Goal: Check status: Check status

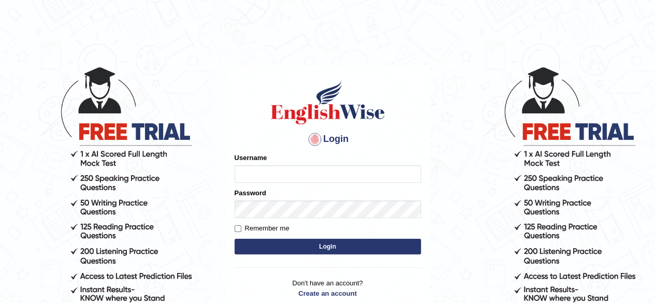
type input "0466127642"
click at [298, 249] on button "Login" at bounding box center [327, 247] width 186 height 16
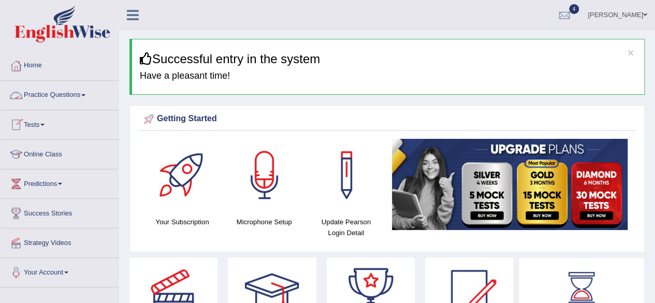
click at [50, 122] on link "Tests" at bounding box center [60, 123] width 118 height 26
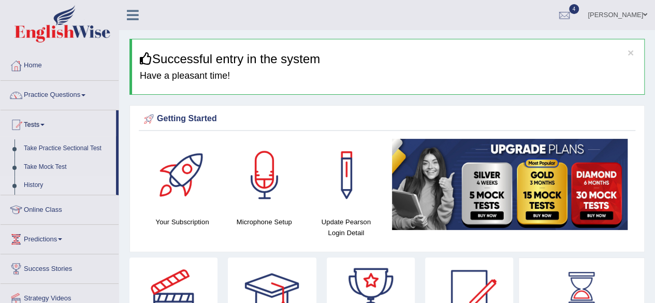
click at [32, 183] on link "History" at bounding box center [67, 185] width 97 height 19
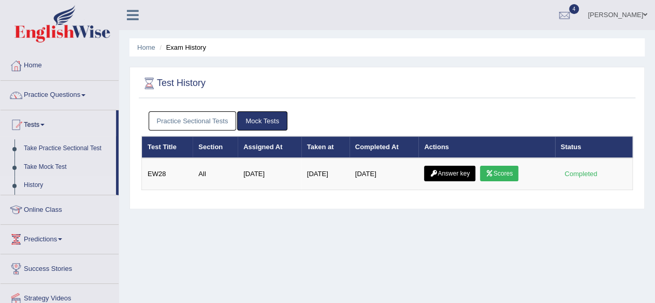
click at [214, 121] on link "Practice Sectional Tests" at bounding box center [193, 120] width 88 height 19
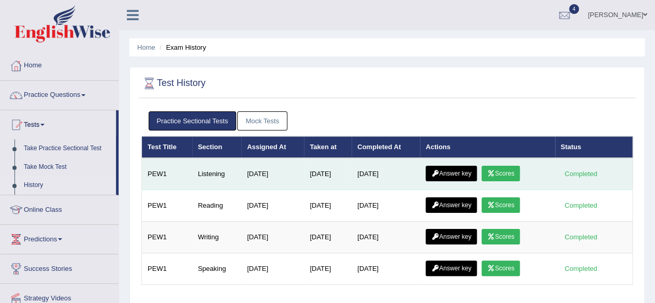
click at [509, 172] on link "Scores" at bounding box center [500, 174] width 38 height 16
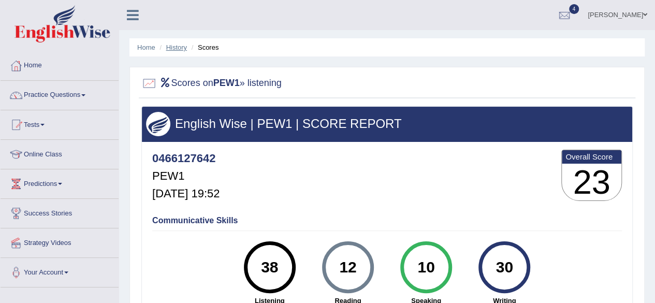
click at [180, 45] on link "History" at bounding box center [176, 47] width 21 height 8
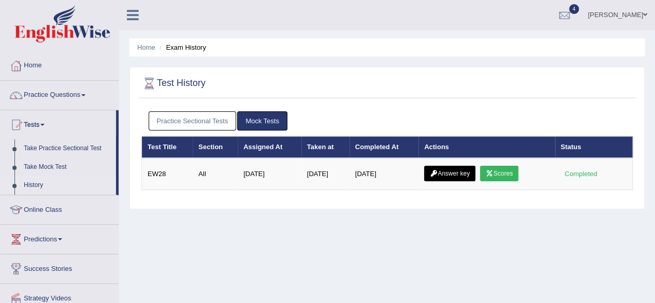
click at [214, 121] on link "Practice Sectional Tests" at bounding box center [193, 120] width 88 height 19
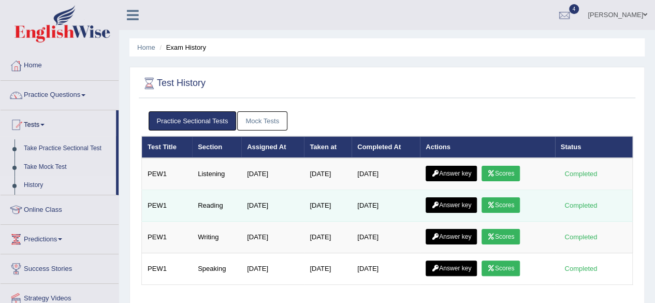
click at [515, 207] on link "Scores" at bounding box center [500, 205] width 38 height 16
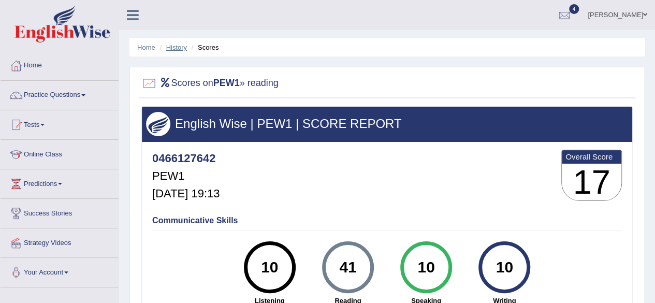
click at [178, 46] on link "History" at bounding box center [176, 47] width 21 height 8
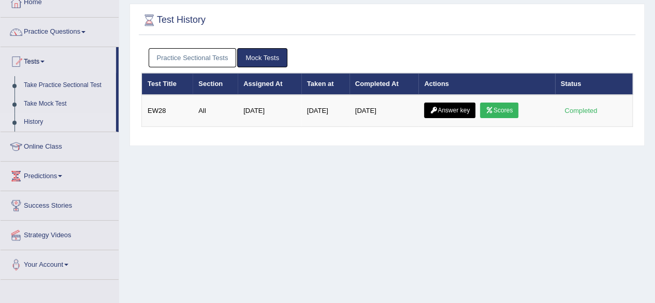
click at [209, 58] on link "Practice Sectional Tests" at bounding box center [193, 57] width 88 height 19
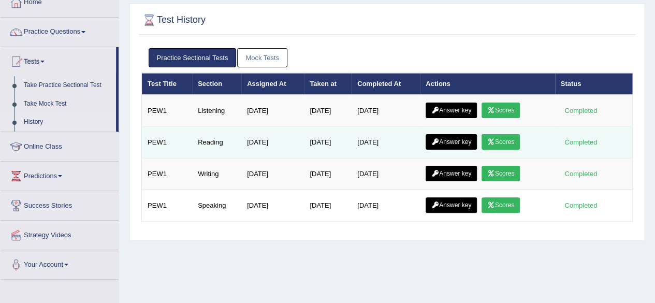
click at [480, 154] on td "Answer key Scores" at bounding box center [487, 143] width 135 height 32
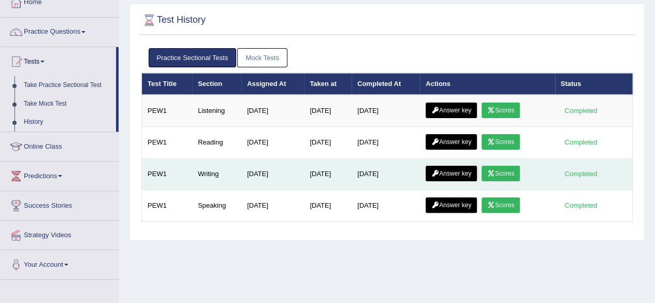
click at [506, 169] on link "Scores" at bounding box center [500, 174] width 38 height 16
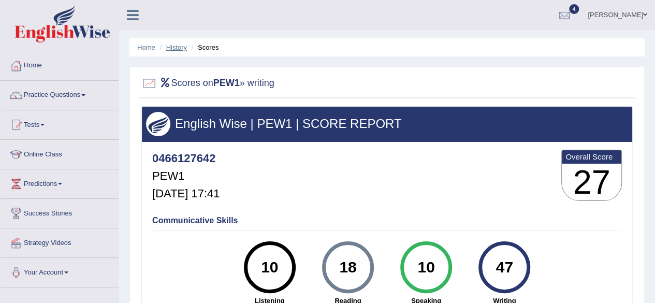
click at [177, 48] on link "History" at bounding box center [176, 47] width 21 height 8
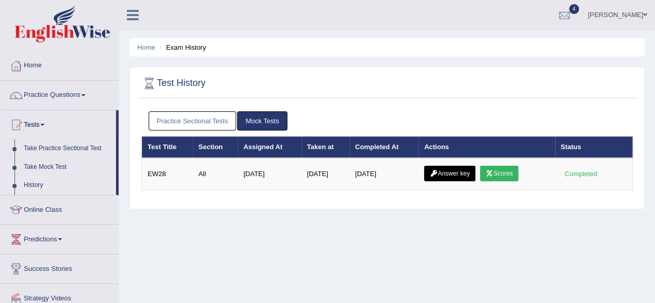
click at [180, 112] on link "Practice Sectional Tests" at bounding box center [193, 120] width 88 height 19
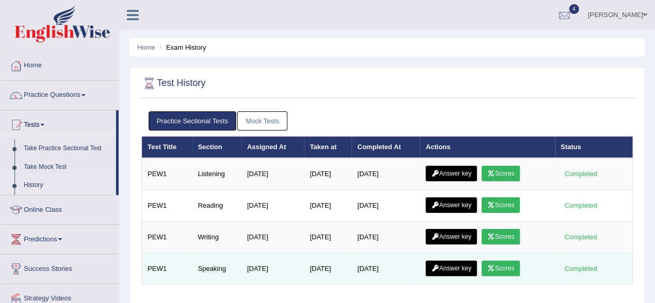
click at [447, 266] on link "Answer key" at bounding box center [450, 268] width 51 height 16
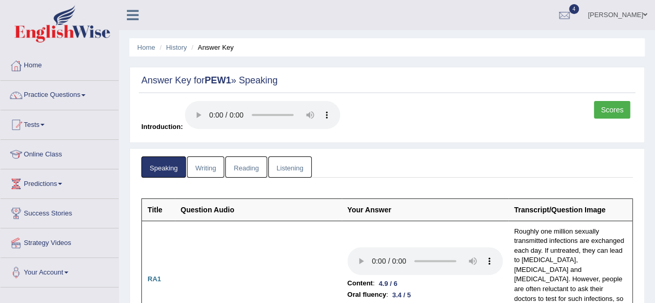
click at [621, 106] on link "Scores" at bounding box center [612, 110] width 36 height 18
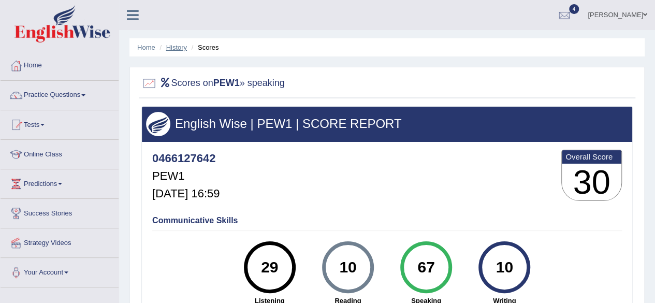
click at [180, 48] on link "History" at bounding box center [176, 47] width 21 height 8
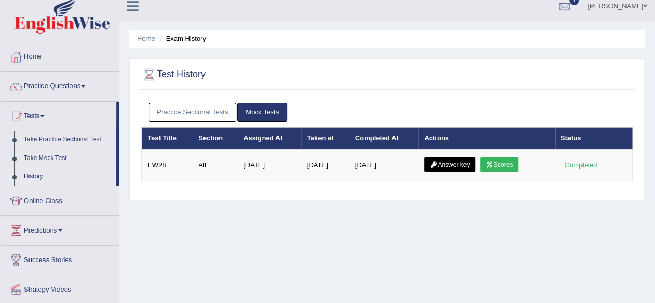
click at [207, 110] on link "Practice Sectional Tests" at bounding box center [193, 111] width 88 height 19
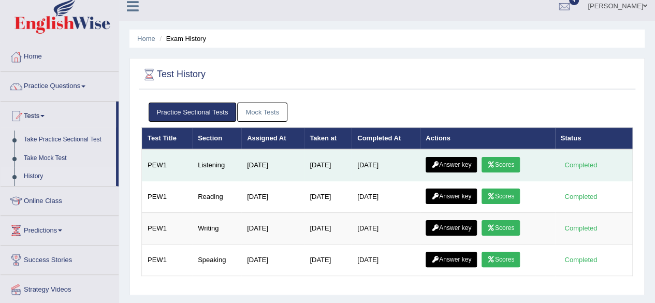
click at [503, 162] on link "Scores" at bounding box center [500, 165] width 38 height 16
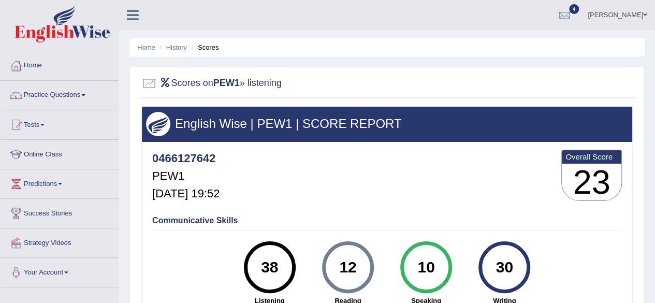
click at [180, 43] on li "History" at bounding box center [172, 47] width 30 height 10
click at [173, 47] on link "History" at bounding box center [176, 47] width 21 height 8
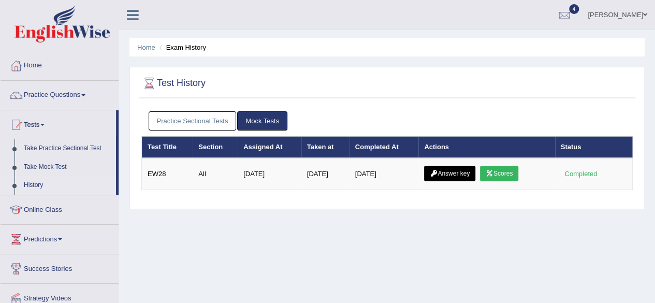
click at [198, 124] on link "Practice Sectional Tests" at bounding box center [193, 120] width 88 height 19
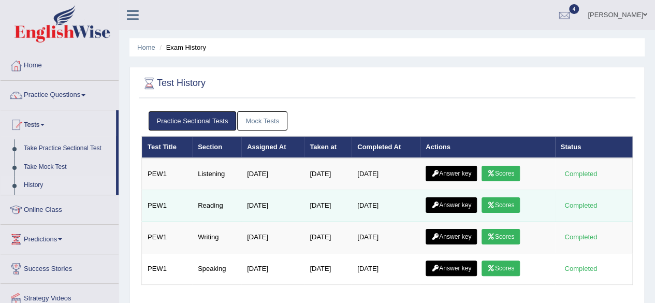
click at [508, 203] on link "Scores" at bounding box center [500, 205] width 38 height 16
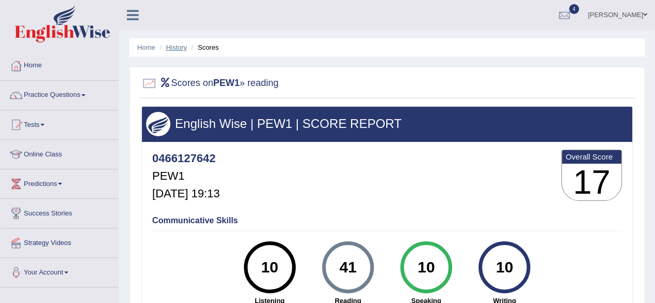
click at [173, 46] on link "History" at bounding box center [176, 47] width 21 height 8
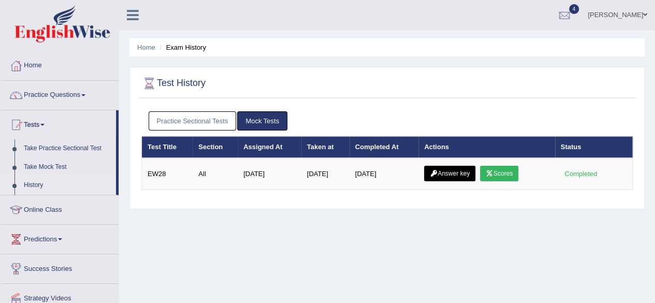
click at [201, 124] on link "Practice Sectional Tests" at bounding box center [193, 120] width 88 height 19
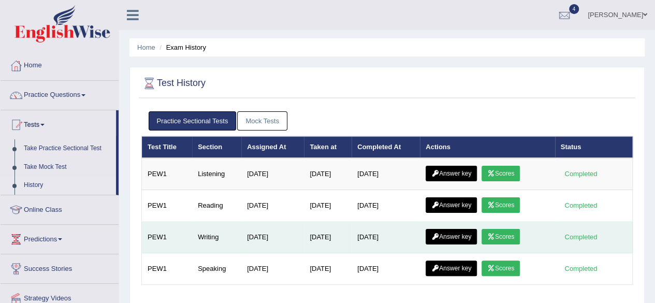
click at [515, 236] on link "Scores" at bounding box center [500, 237] width 38 height 16
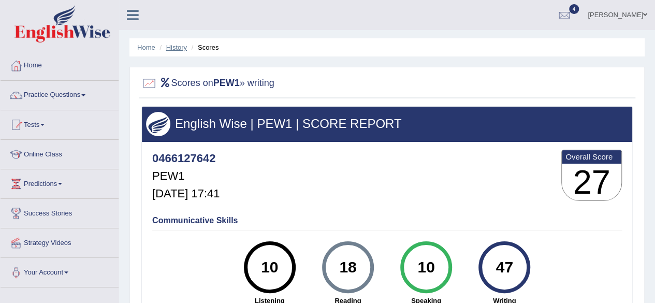
click at [182, 47] on link "History" at bounding box center [176, 47] width 21 height 8
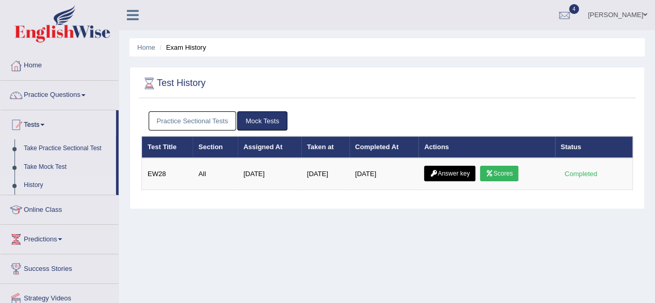
click at [188, 119] on link "Practice Sectional Tests" at bounding box center [193, 120] width 88 height 19
